Goal: Use online tool/utility: Use online tool/utility

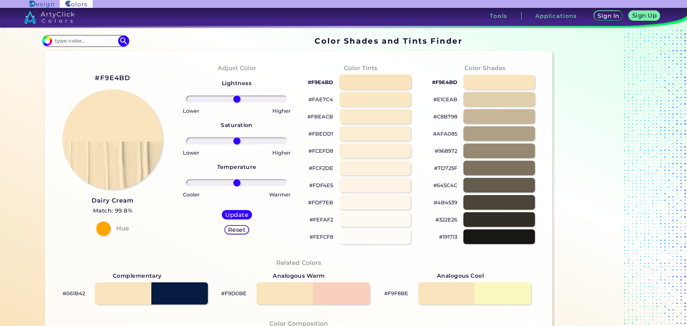
click at [350, 82] on div at bounding box center [375, 82] width 72 height 15
type input "#f9e4bd"
click at [321, 82] on p "#F9E4BD" at bounding box center [319, 82] width 25 height 9
click at [321, 82] on p "#F9E4BD copied" at bounding box center [319, 82] width 25 height 9
copy p "F9E4BD copied"
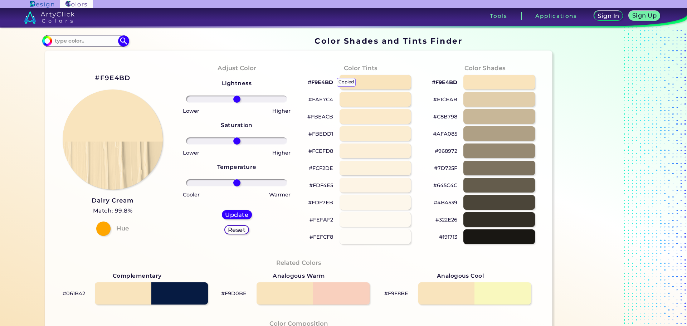
click at [318, 82] on p "#F9E4BD copied copied" at bounding box center [319, 82] width 25 height 9
copy p "F9E4BD copied"
click at [108, 78] on h2 "#F9E4BD" at bounding box center [112, 77] width 35 height 9
click at [108, 78] on h2 "#F9E4BD copied" at bounding box center [112, 77] width 35 height 9
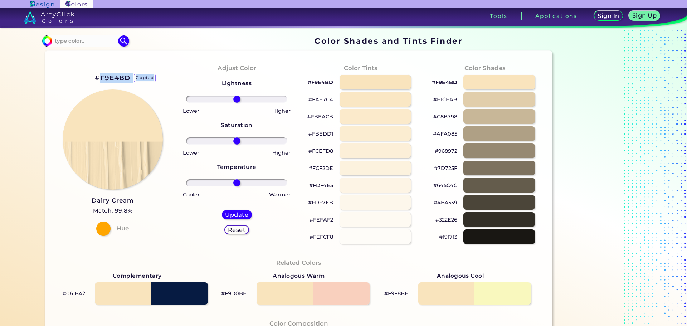
copy h2 "F9E4BD copied"
click at [119, 78] on h2 "#F9E4BD copied copied" at bounding box center [112, 77] width 35 height 9
copy h2 "F9E4BD copied copied"
click at [119, 78] on h2 "#F9E4BD copied copied" at bounding box center [112, 77] width 35 height 9
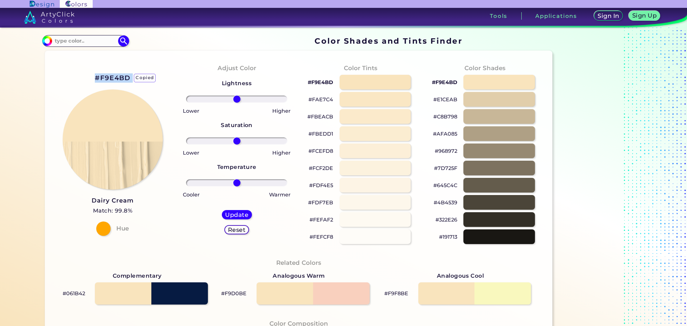
copy h2 "#F9E4BD copied"
drag, startPoint x: 317, startPoint y: 79, endPoint x: 309, endPoint y: 81, distance: 8.1
drag, startPoint x: 309, startPoint y: 81, endPoint x: 107, endPoint y: 78, distance: 201.7
